Goal: Use online tool/utility: Utilize a website feature to perform a specific function

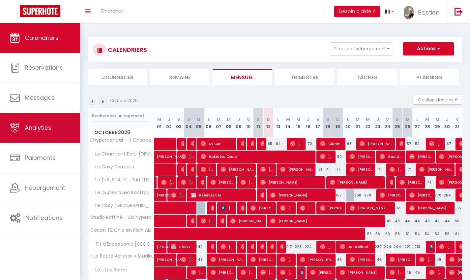
click at [57, 131] on link "Analytics" at bounding box center [40, 128] width 80 height 30
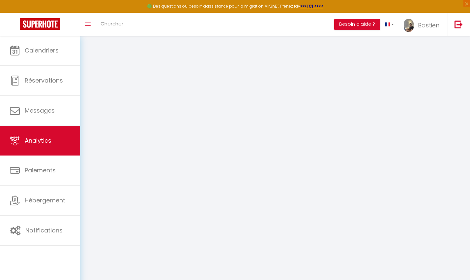
select select "2025"
select select "10"
select select
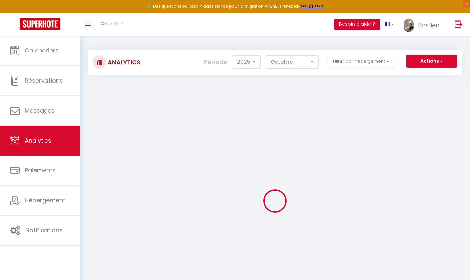
click at [419, 64] on button "Actions" at bounding box center [431, 61] width 51 height 13
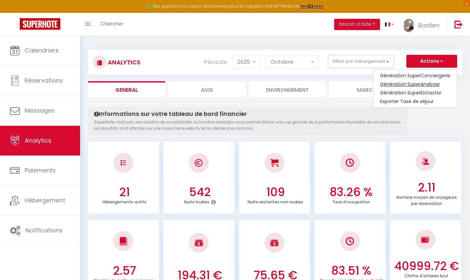
click at [409, 83] on link "Génération SuperAnalyzer" at bounding box center [414, 84] width 83 height 9
type input "[EMAIL_ADDRESS][DOMAIN_NAME]"
select select
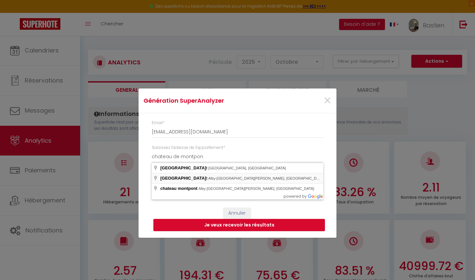
type input "[GEOGRAPHIC_DATA], [GEOGRAPHIC_DATA][PERSON_NAME], [GEOGRAPHIC_DATA]"
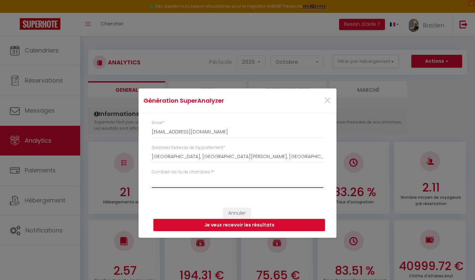
select select "[MEDICAL_DATA]"
click at [241, 226] on button "Je veux recevoir les résultats" at bounding box center [238, 225] width 171 height 13
